Goal: Find specific page/section: Locate a particular part of the current website

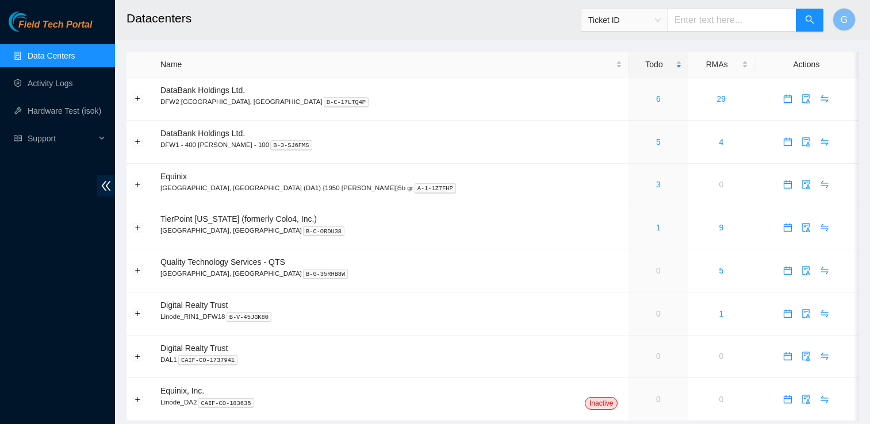
scroll to position [33, 0]
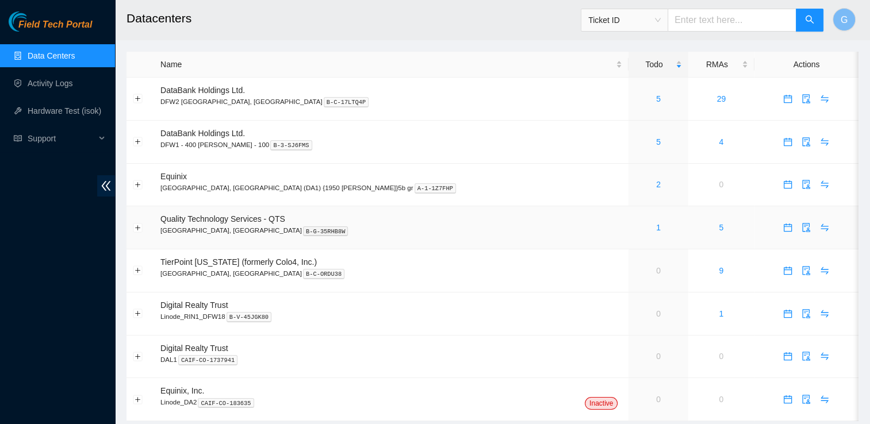
click at [461, 225] on p "Irving, TX B-G-35RHB8W" at bounding box center [391, 230] width 462 height 10
click at [445, 229] on p "Irving, TX B-G-35RHB8W" at bounding box center [391, 230] width 462 height 10
click at [469, 225] on p "Irving, TX B-G-35RHB8W" at bounding box center [391, 230] width 462 height 10
click at [475, 231] on p "Irving, TX B-G-35RHB8W" at bounding box center [391, 230] width 462 height 10
click at [63, 86] on link "Activity Logs" at bounding box center [50, 83] width 45 height 9
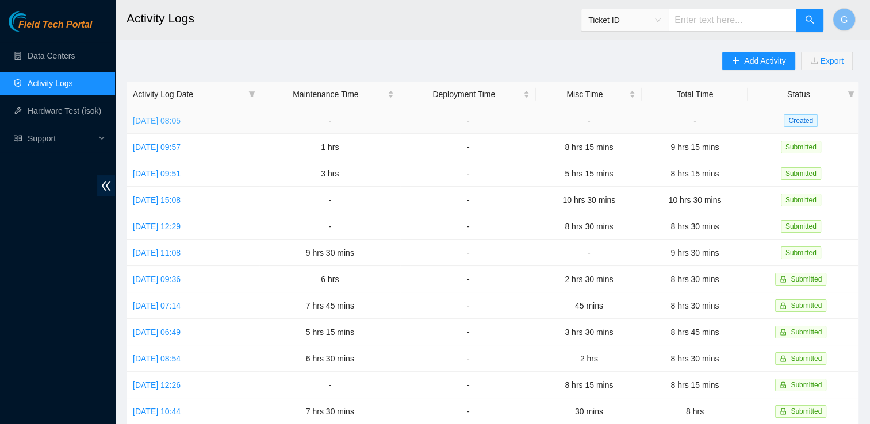
click at [160, 118] on link "Fri, 10 Oct 2025 08:05" at bounding box center [157, 120] width 48 height 9
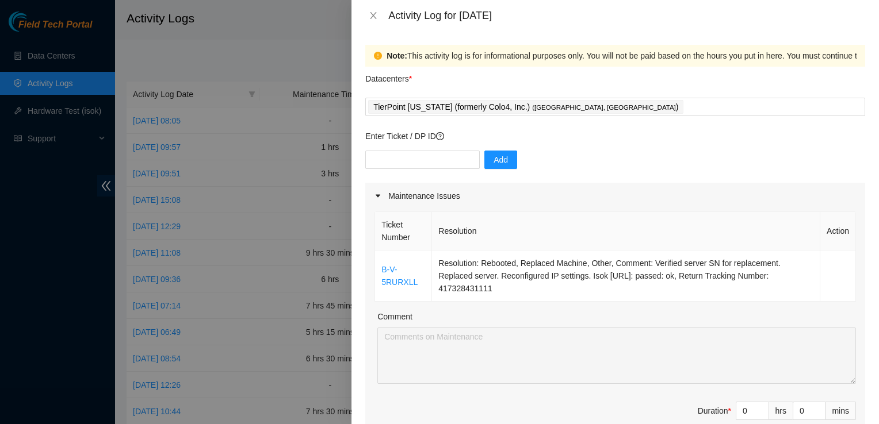
click at [369, 21] on div "Activity Log for 10-10-2025" at bounding box center [615, 15] width 500 height 13
click at [371, 18] on icon "close" at bounding box center [373, 15] width 9 height 9
